Goal: Transaction & Acquisition: Purchase product/service

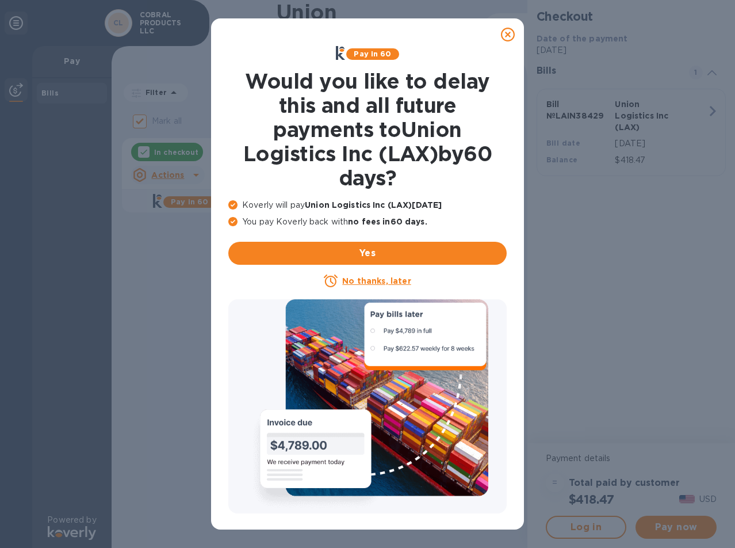
click at [508, 36] on icon at bounding box center [508, 35] width 14 height 14
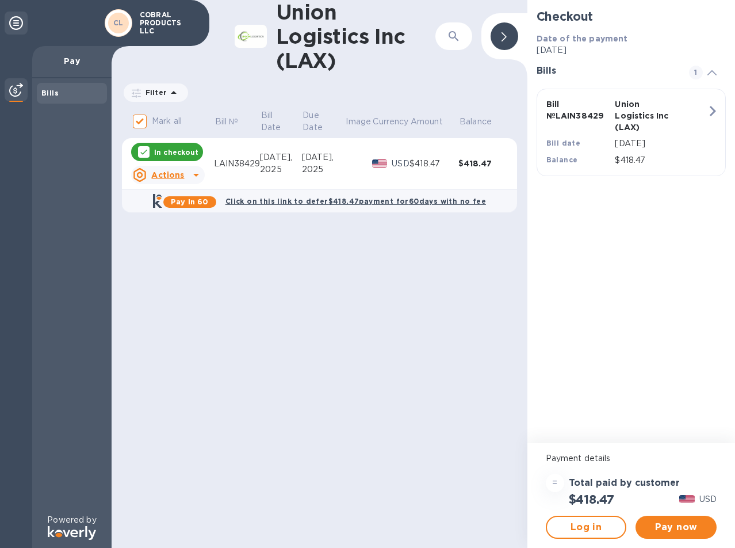
click at [669, 525] on span "Pay now" at bounding box center [676, 527] width 63 height 14
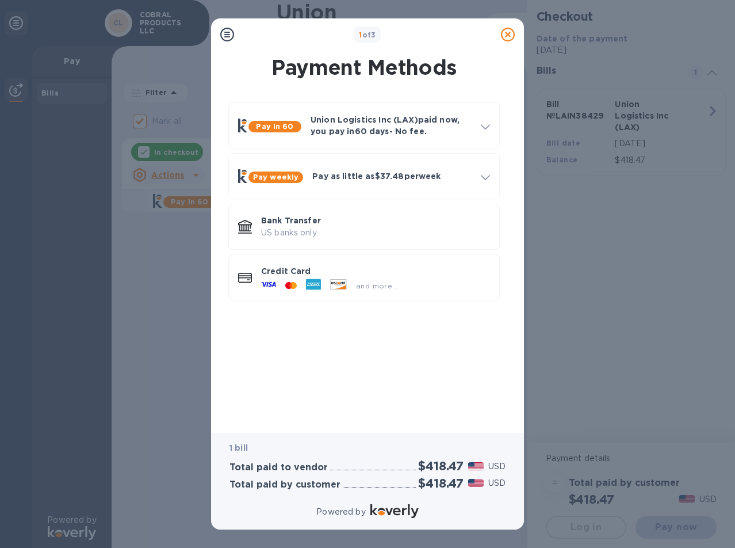
click at [321, 280] on div at bounding box center [314, 285] width 24 height 17
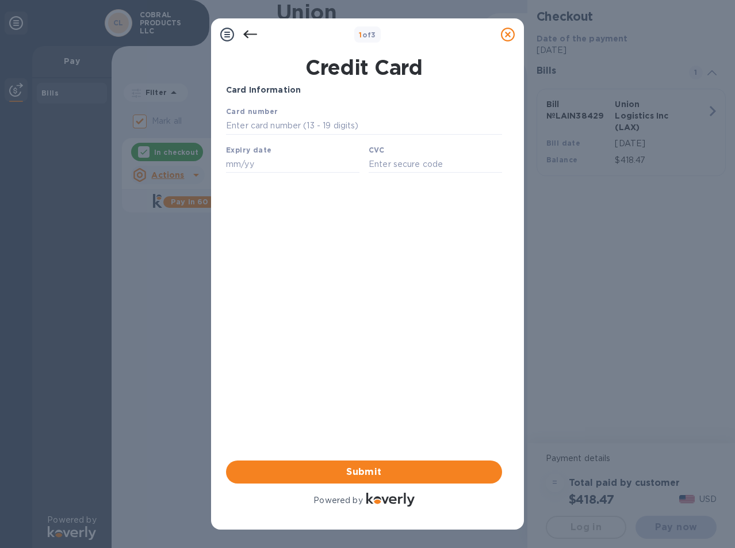
click at [280, 119] on input "text" at bounding box center [364, 125] width 276 height 17
click at [247, 31] on icon at bounding box center [250, 35] width 14 height 8
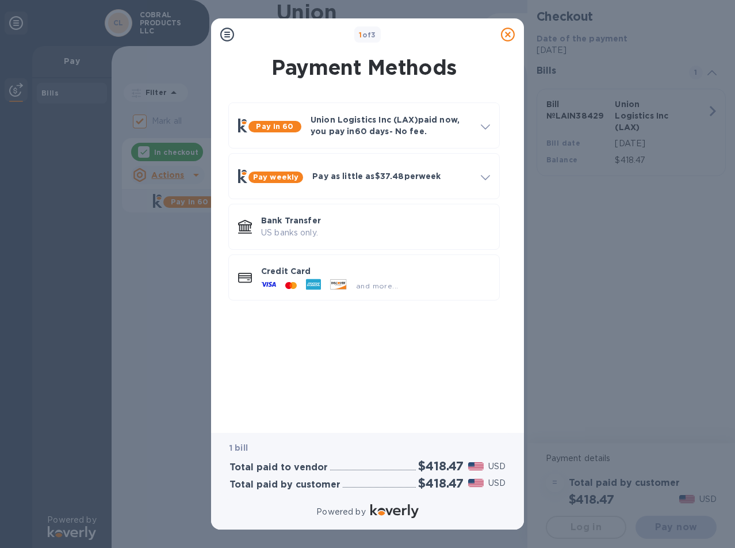
click at [345, 235] on p "US banks only." at bounding box center [375, 233] width 229 height 12
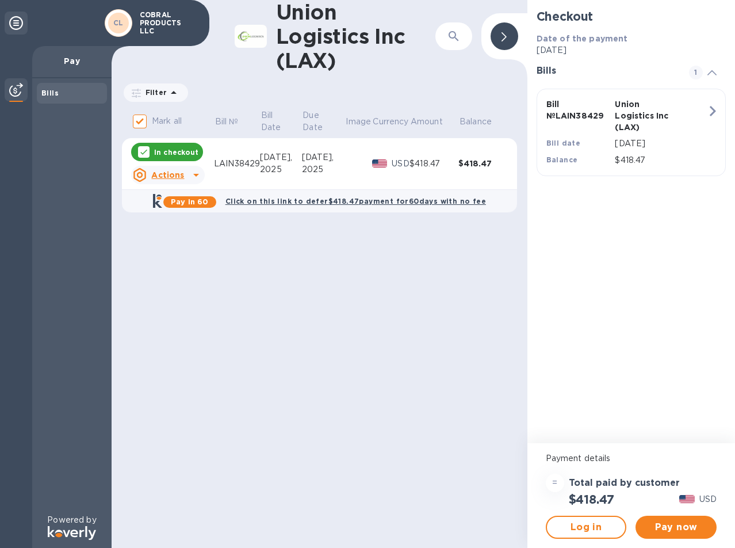
click at [672, 528] on span "Pay now" at bounding box center [676, 527] width 63 height 14
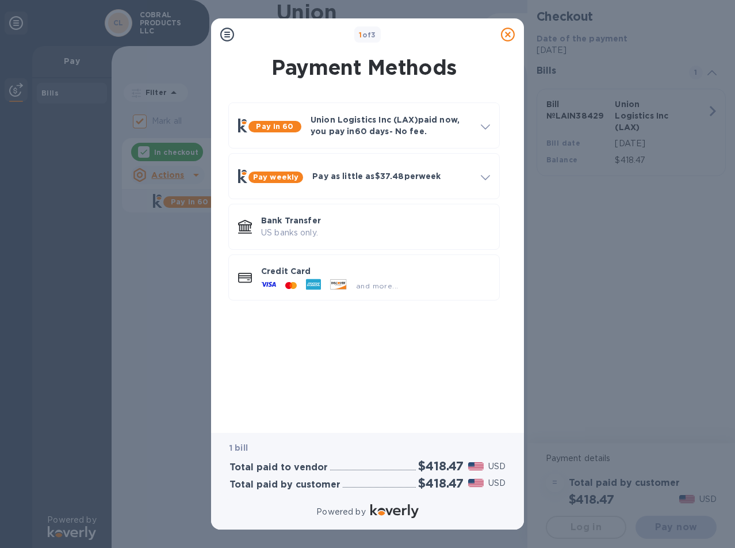
click at [340, 225] on p "Bank Transfer" at bounding box center [375, 221] width 229 height 12
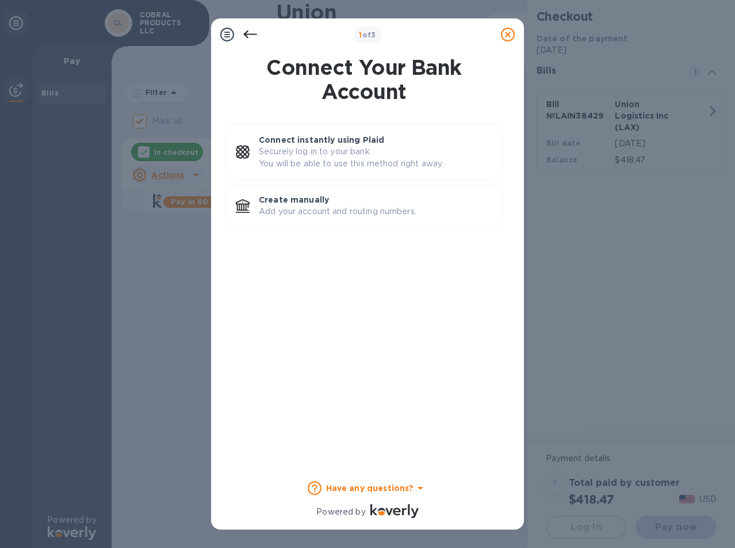
click at [315, 201] on p "Create manually" at bounding box center [376, 200] width 234 height 12
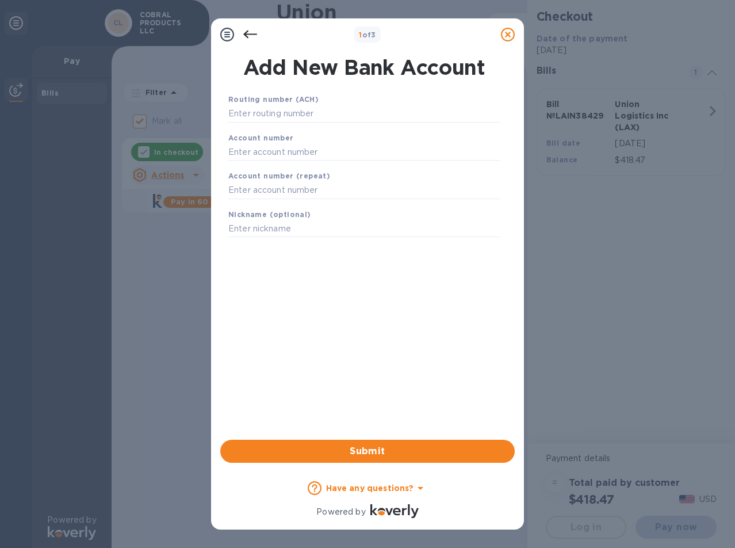
click at [504, 32] on icon at bounding box center [508, 35] width 14 height 14
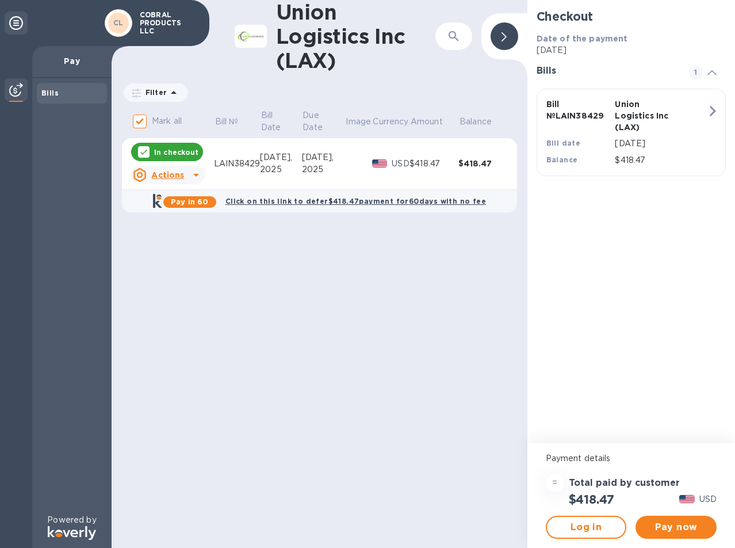
click at [710, 530] on button "Pay now" at bounding box center [676, 527] width 81 height 23
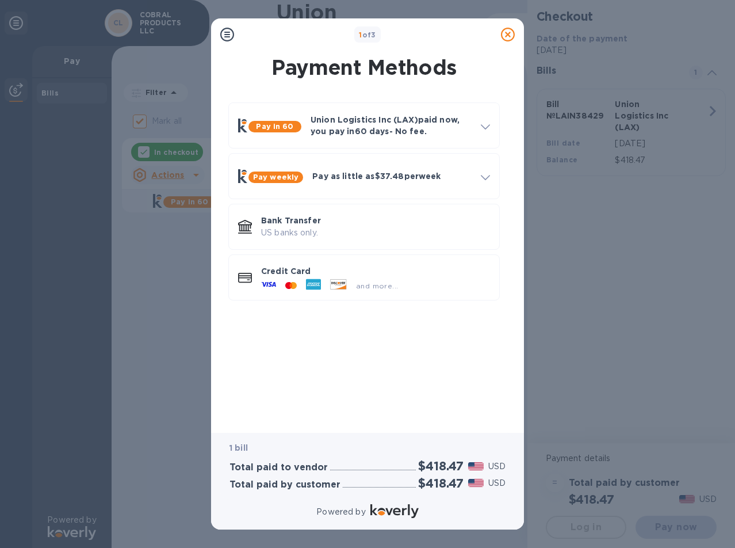
click at [319, 283] on icon at bounding box center [313, 284] width 13 height 3
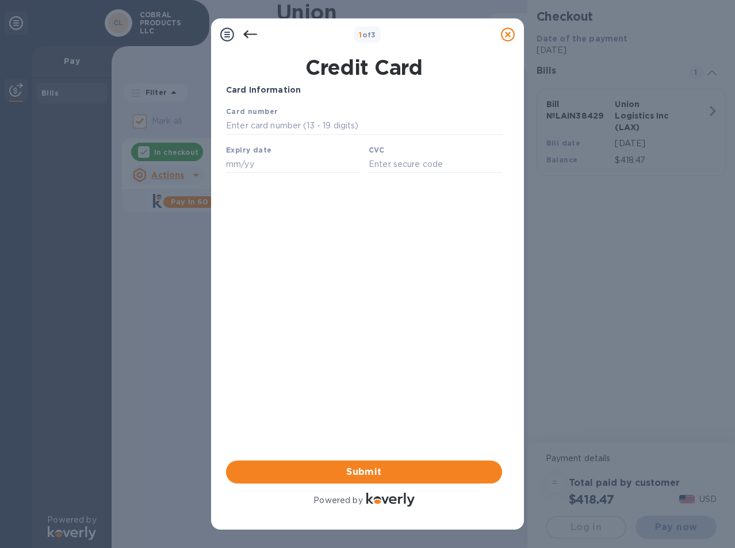
drag, startPoint x: 292, startPoint y: 124, endPoint x: 289, endPoint y: 133, distance: 9.6
click at [292, 124] on input "text" at bounding box center [364, 125] width 276 height 17
type input "[CREDIT_CARD_NUMBER]"
click at [272, 173] on input "text" at bounding box center [293, 163] width 134 height 17
type input "04/27"
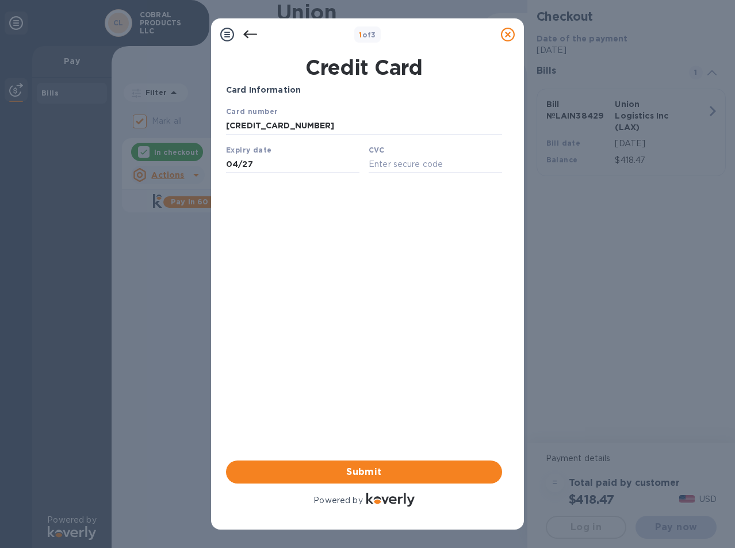
click at [410, 167] on input "text" at bounding box center [436, 163] width 134 height 17
type input "933"
click at [334, 256] on div "Card Information Your browser does not support iframes Submit Powered by" at bounding box center [364, 296] width 276 height 425
click at [367, 471] on span "Submit" at bounding box center [364, 472] width 258 height 14
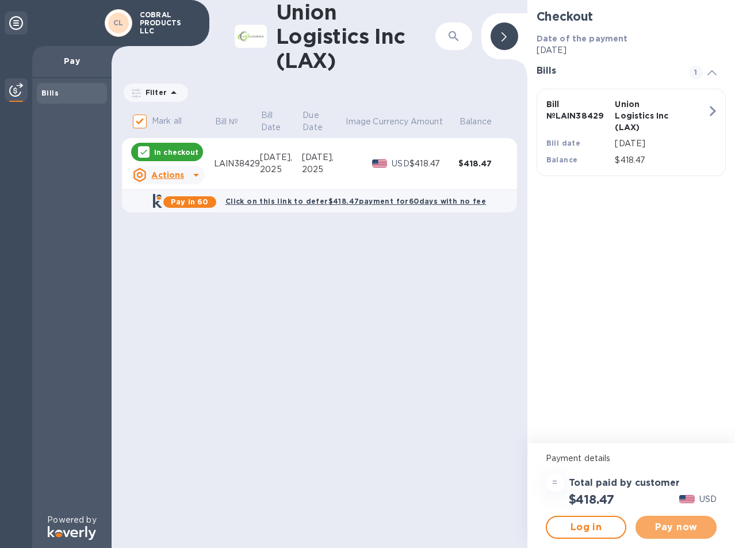
click at [669, 531] on span "Pay now" at bounding box center [676, 527] width 63 height 14
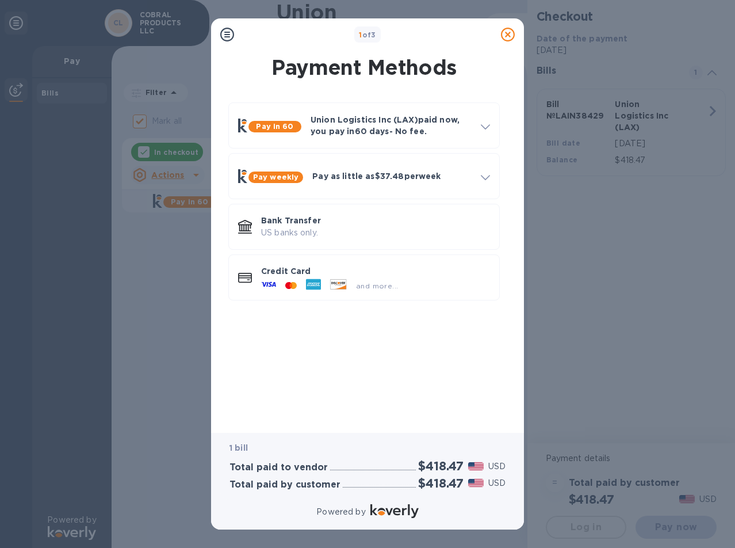
click at [332, 219] on p "Bank Transfer" at bounding box center [375, 221] width 229 height 12
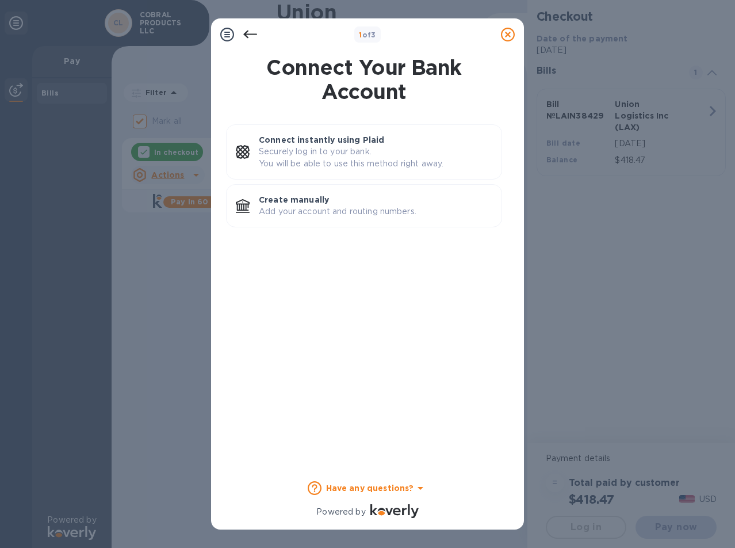
click at [278, 198] on p "Create manually" at bounding box center [376, 200] width 234 height 12
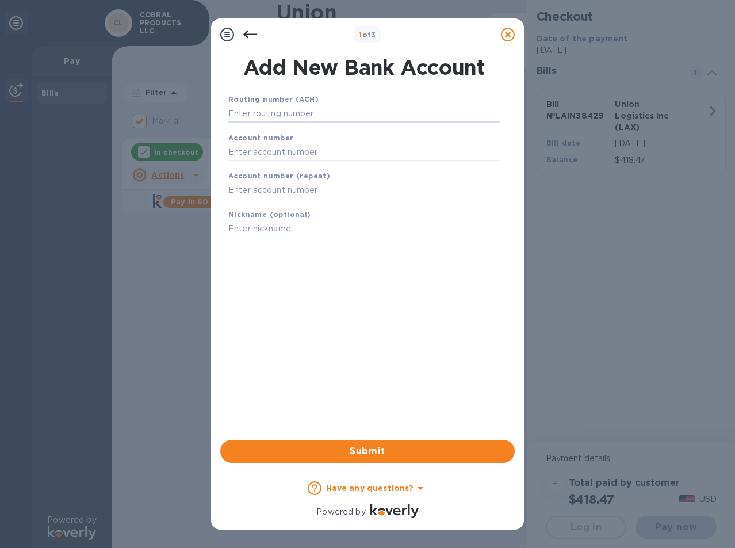
click at [287, 109] on input "text" at bounding box center [364, 113] width 272 height 17
click at [334, 110] on input "text" at bounding box center [364, 113] width 272 height 17
paste input "071000013"
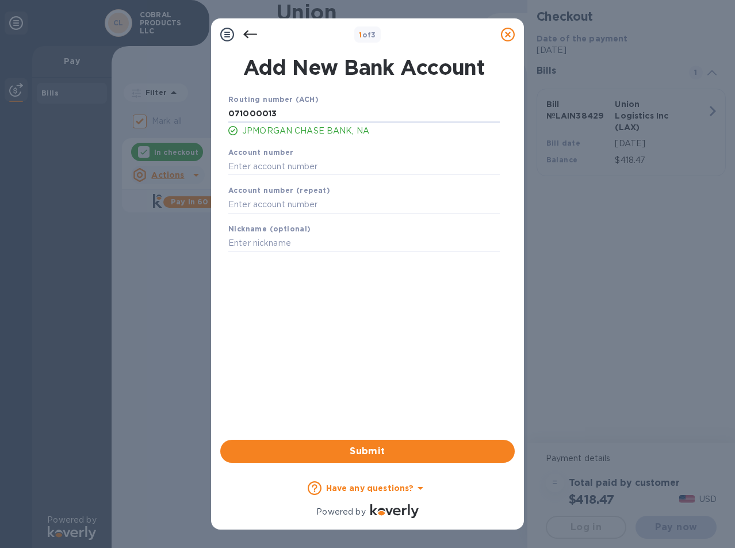
type input "071000013"
click at [349, 167] on input "text" at bounding box center [364, 166] width 272 height 17
paste input "828815883"
type input "828815883"
click at [283, 197] on input "text" at bounding box center [364, 204] width 272 height 17
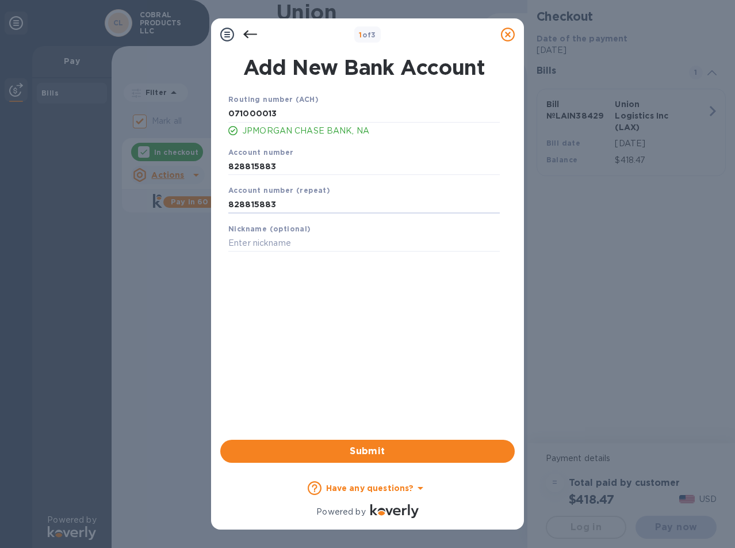
type input "828815883"
click at [382, 341] on div "Routing number (ACH) [US_BANK_ROUTING_MICR] JPMORGAN CHASE BANK, NA Account num…" at bounding box center [364, 251] width 295 height 335
click at [359, 451] on span "Submit" at bounding box center [368, 451] width 276 height 14
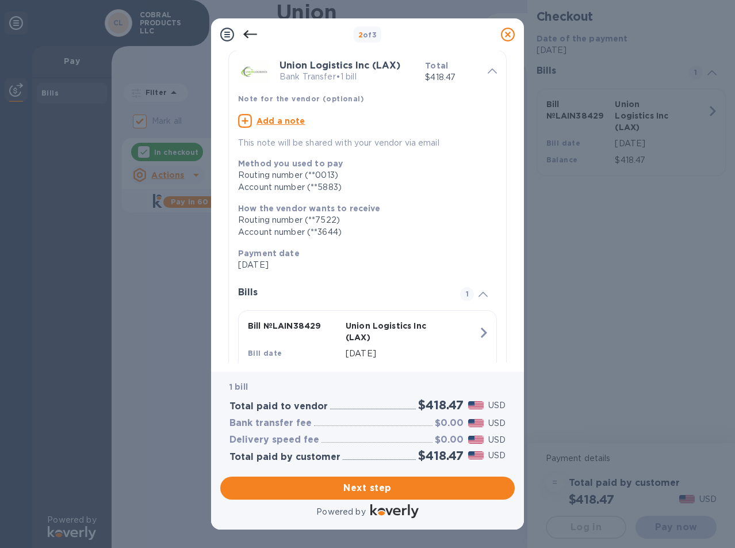
scroll to position [94, 0]
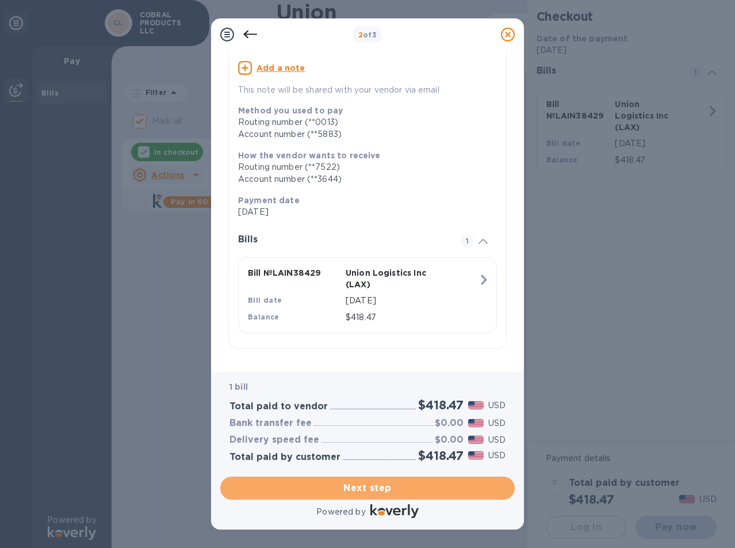
click at [371, 494] on span "Next step" at bounding box center [368, 488] width 276 height 14
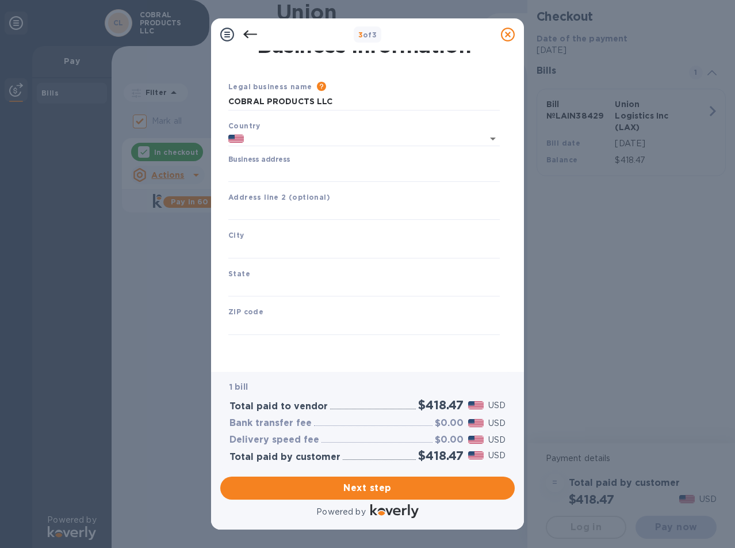
type input "[GEOGRAPHIC_DATA]"
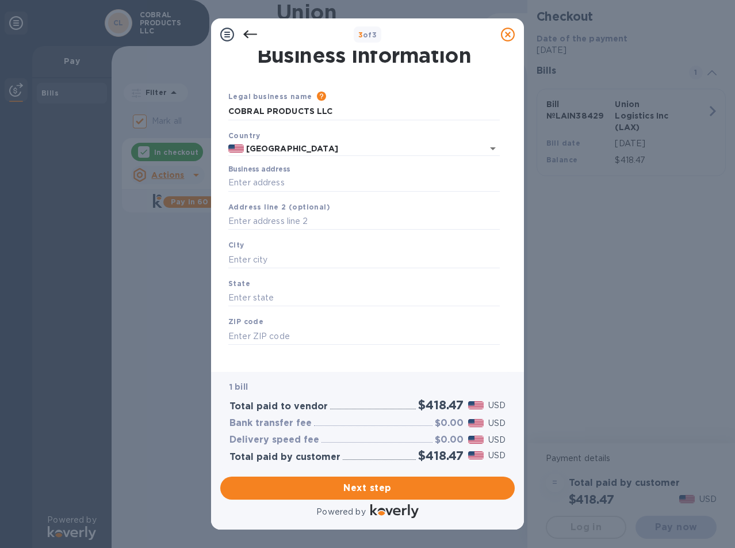
scroll to position [0, 0]
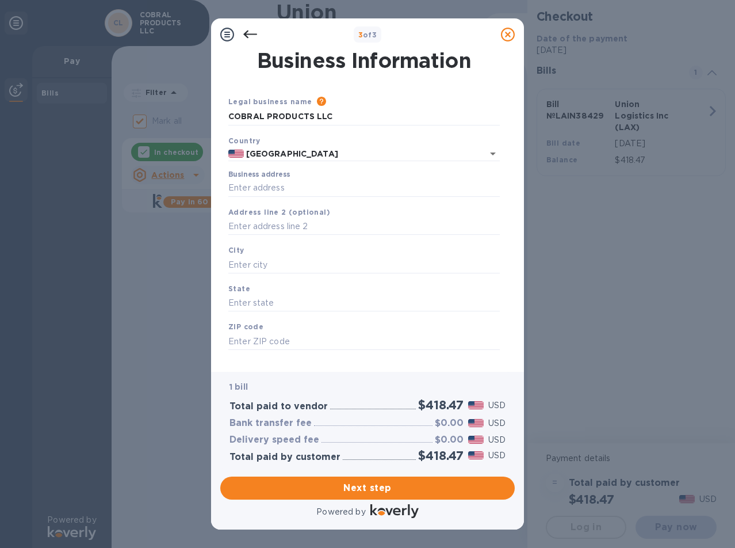
click at [275, 190] on input "Business address" at bounding box center [364, 188] width 272 height 17
type input "9N824 Apache Run"
drag, startPoint x: 268, startPoint y: 269, endPoint x: 278, endPoint y: 269, distance: 9.8
click at [269, 269] on input "text" at bounding box center [364, 264] width 272 height 17
type input "e"
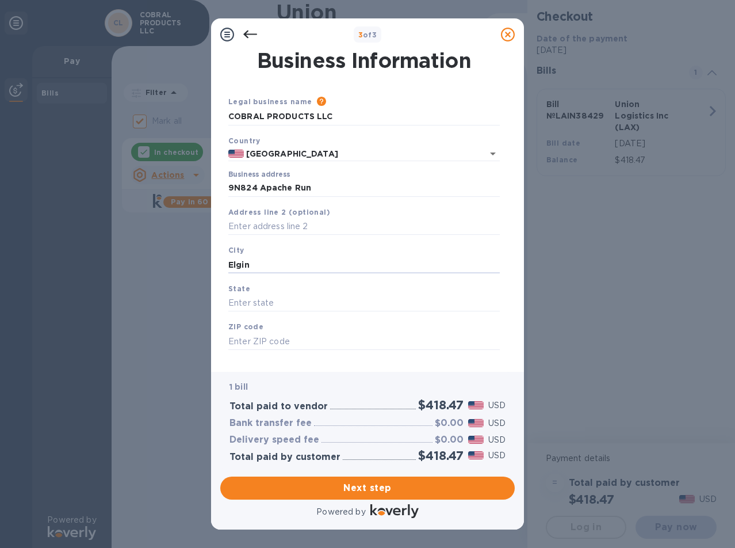
type input "Elgin"
type input "Iillinois"
click at [280, 343] on input "text" at bounding box center [364, 341] width 272 height 17
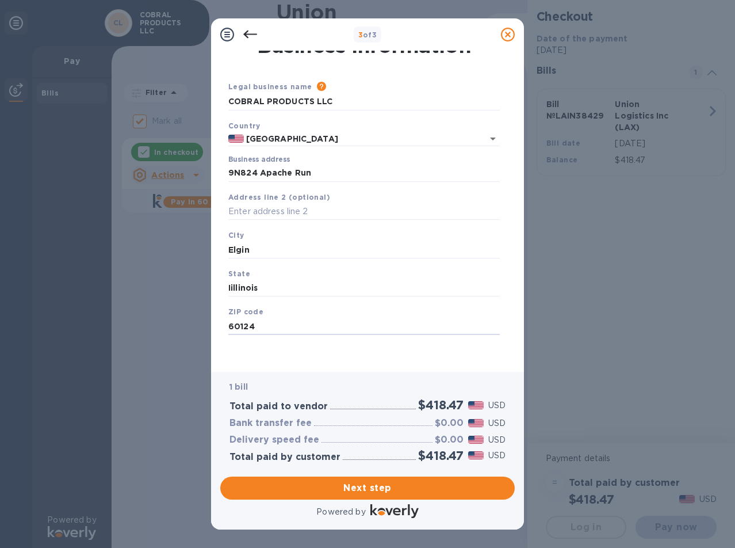
type input "60124"
click at [361, 491] on span "Next step" at bounding box center [368, 488] width 276 height 14
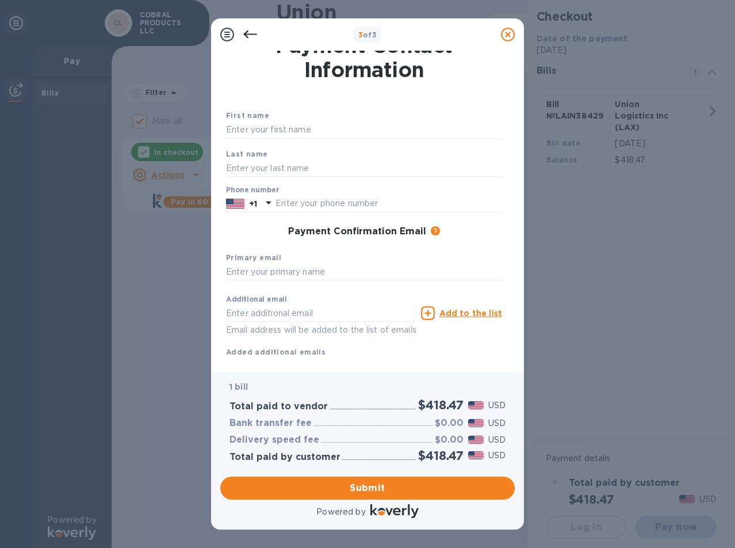
click at [287, 129] on input "text" at bounding box center [364, 129] width 276 height 17
type input "[PERSON_NAME]"
click at [436, 201] on input "text" at bounding box center [389, 203] width 227 height 17
type input "8475071580"
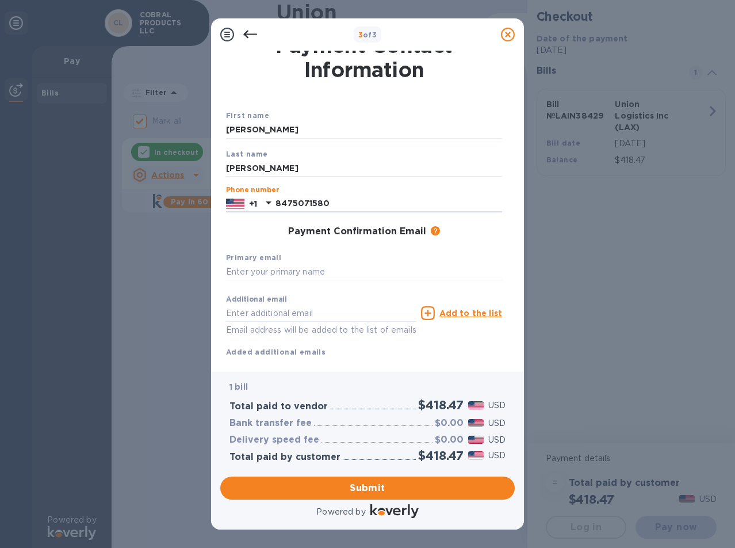
click at [473, 233] on div "Payment Confirmation Email The added email addresses will be used to send the p…" at bounding box center [364, 232] width 276 height 12
click at [292, 273] on input "text" at bounding box center [364, 272] width 276 height 17
type input "[PERSON_NAME][EMAIL_ADDRESS][DOMAIN_NAME]"
drag, startPoint x: 434, startPoint y: 176, endPoint x: 400, endPoint y: 166, distance: 35.3
click at [434, 176] on input "[PERSON_NAME]" at bounding box center [364, 167] width 276 height 17
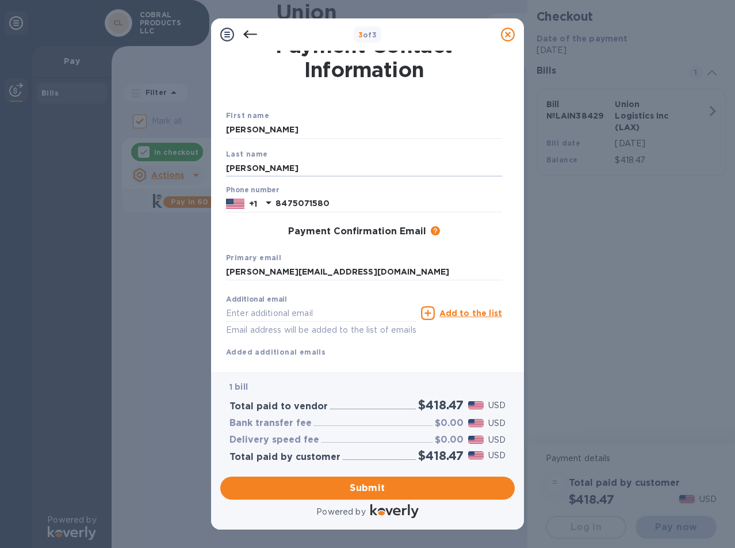
scroll to position [42, 0]
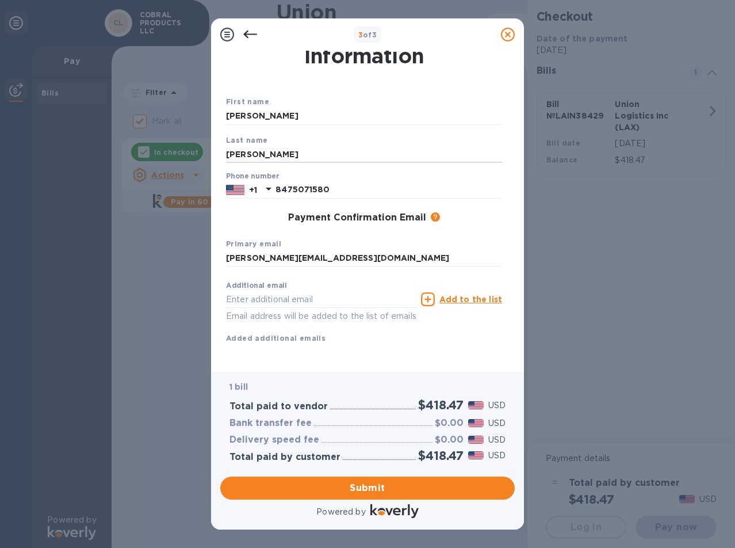
click at [430, 44] on div "3 of 3" at bounding box center [368, 34] width 304 height 23
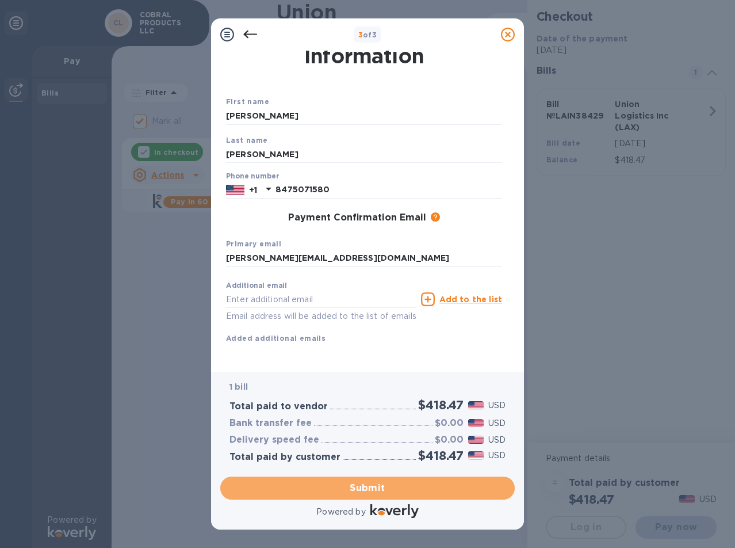
click at [416, 490] on span "Submit" at bounding box center [368, 488] width 276 height 14
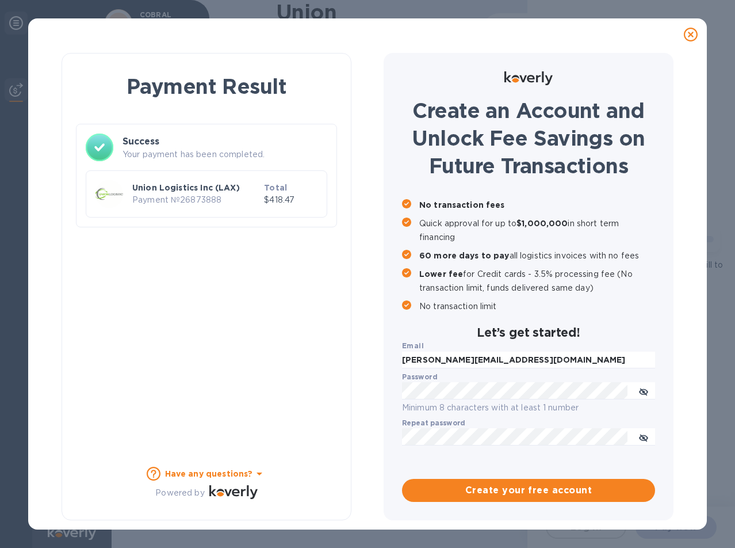
checkbox input "false"
